Goal: Transaction & Acquisition: Purchase product/service

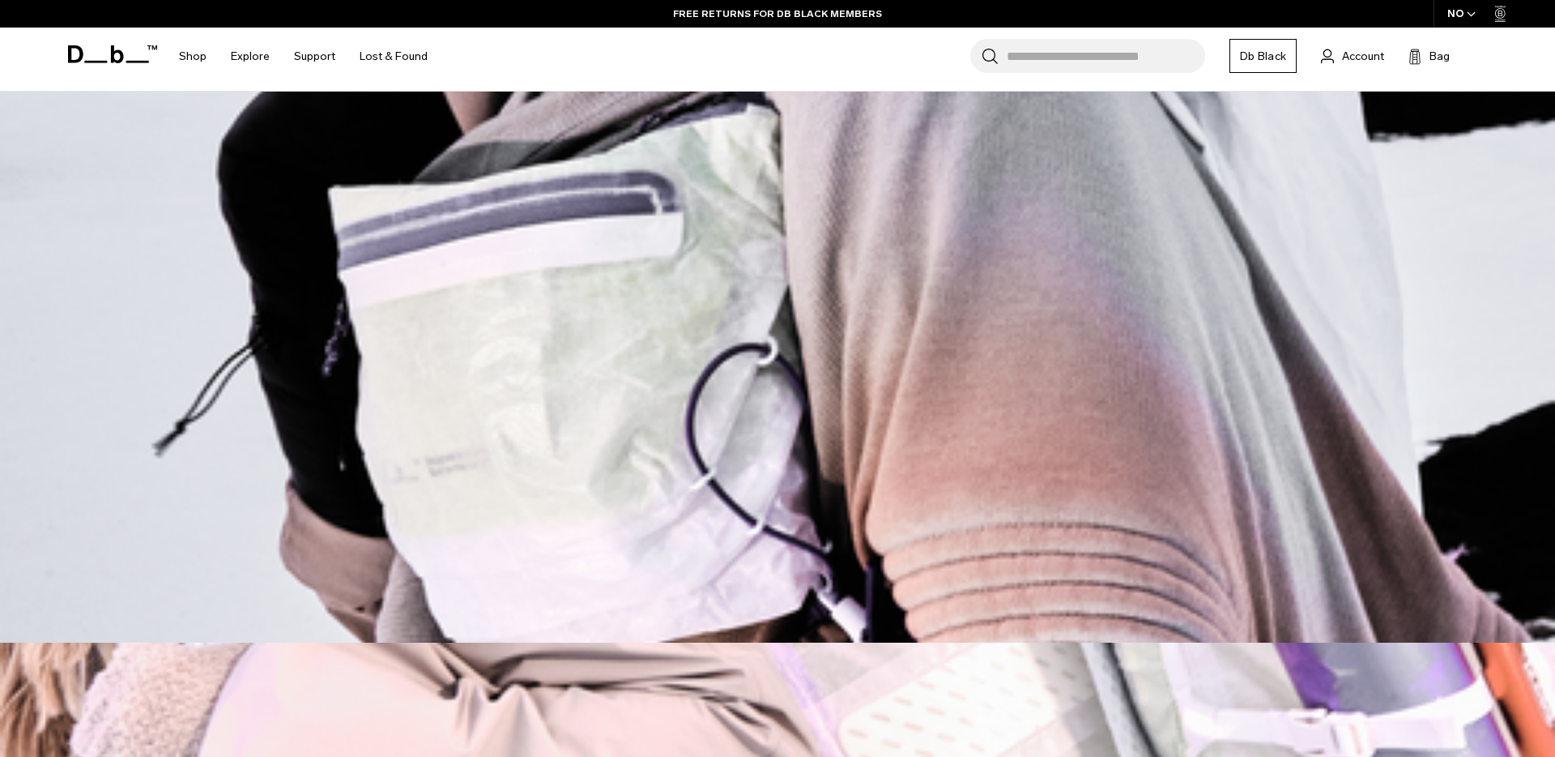
scroll to position [443, 0]
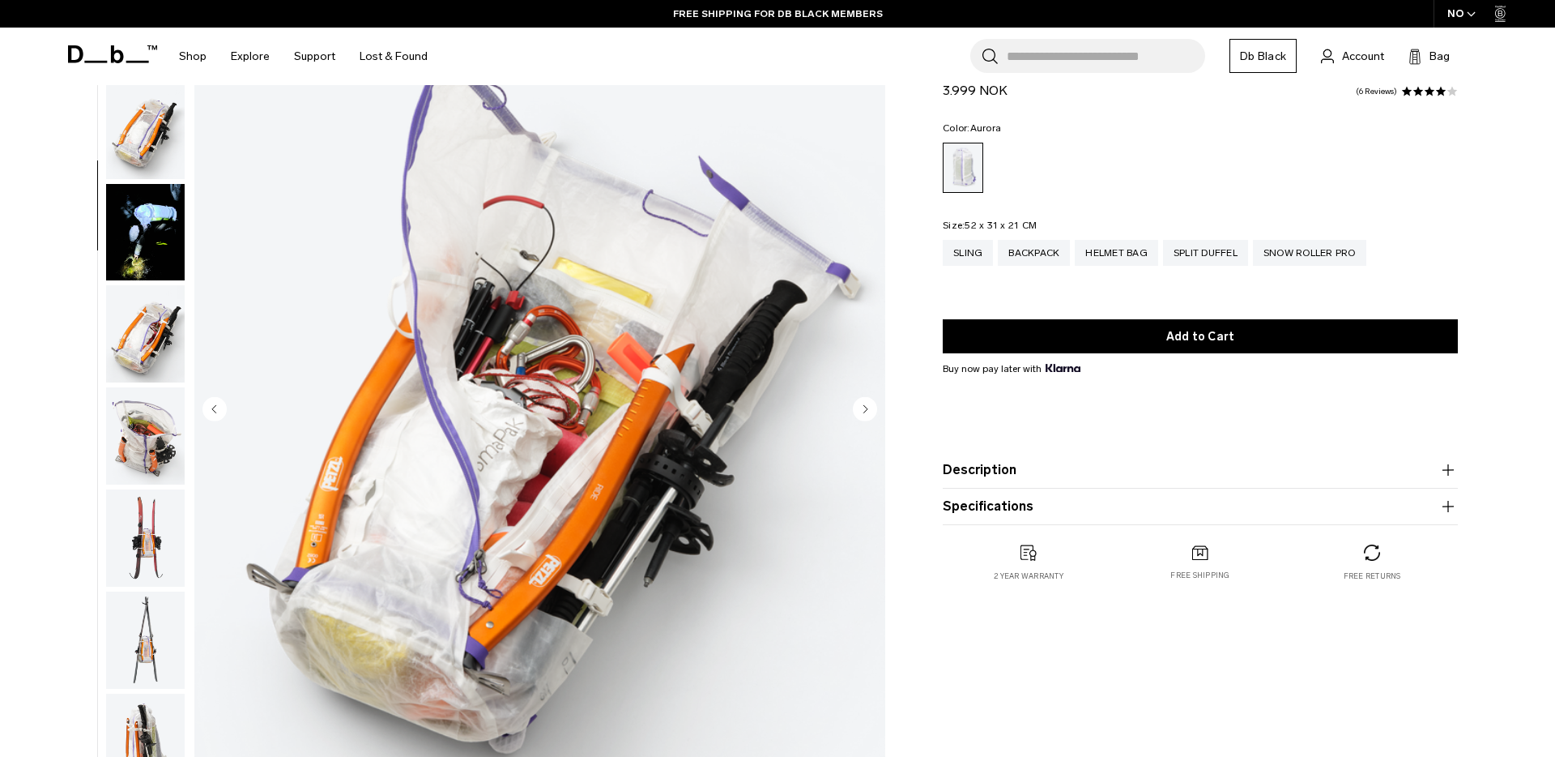
click at [122, 640] on img "button" at bounding box center [145, 639] width 79 height 97
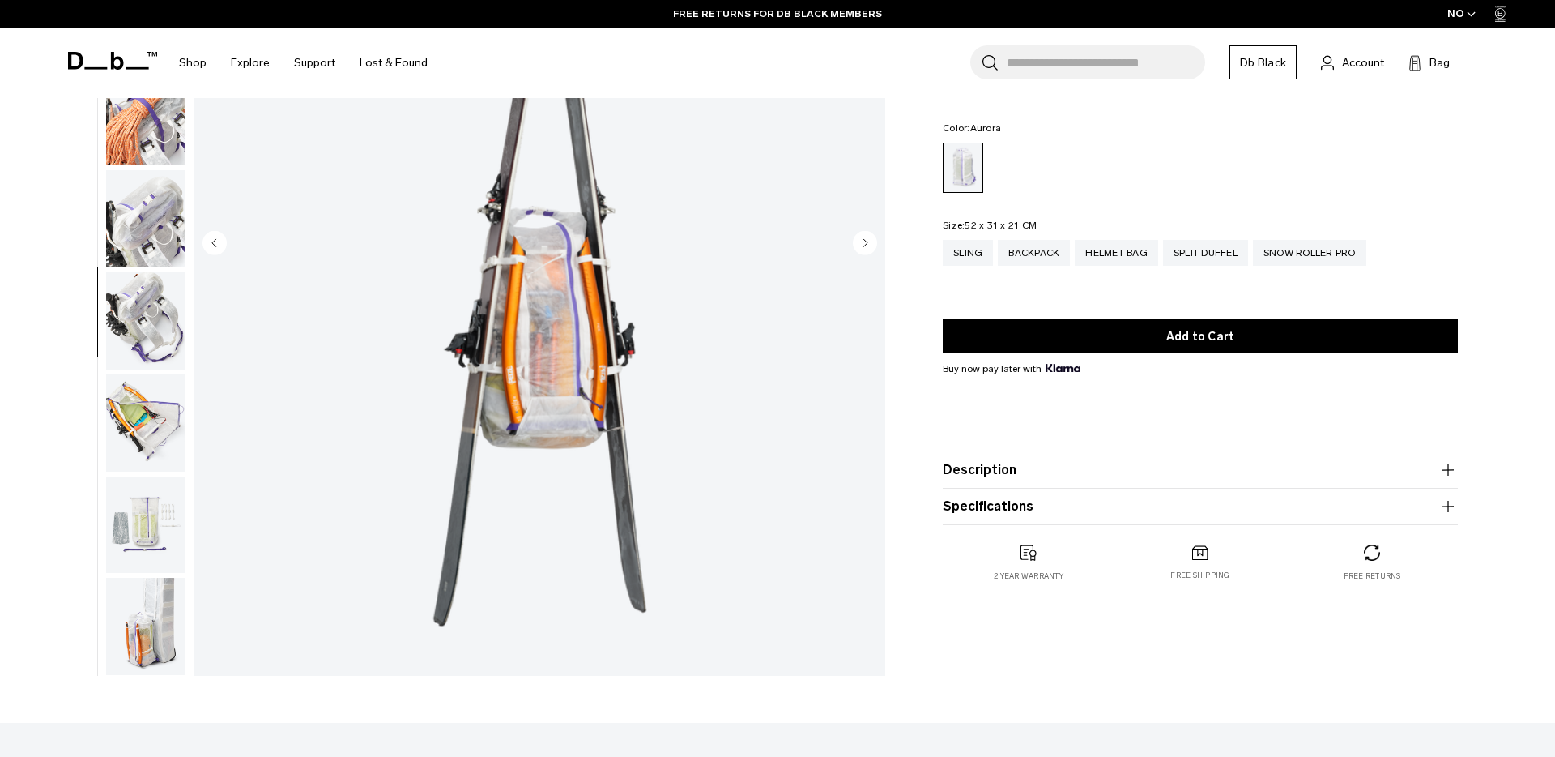
scroll to position [284, 0]
